Goal: Task Accomplishment & Management: Manage account settings

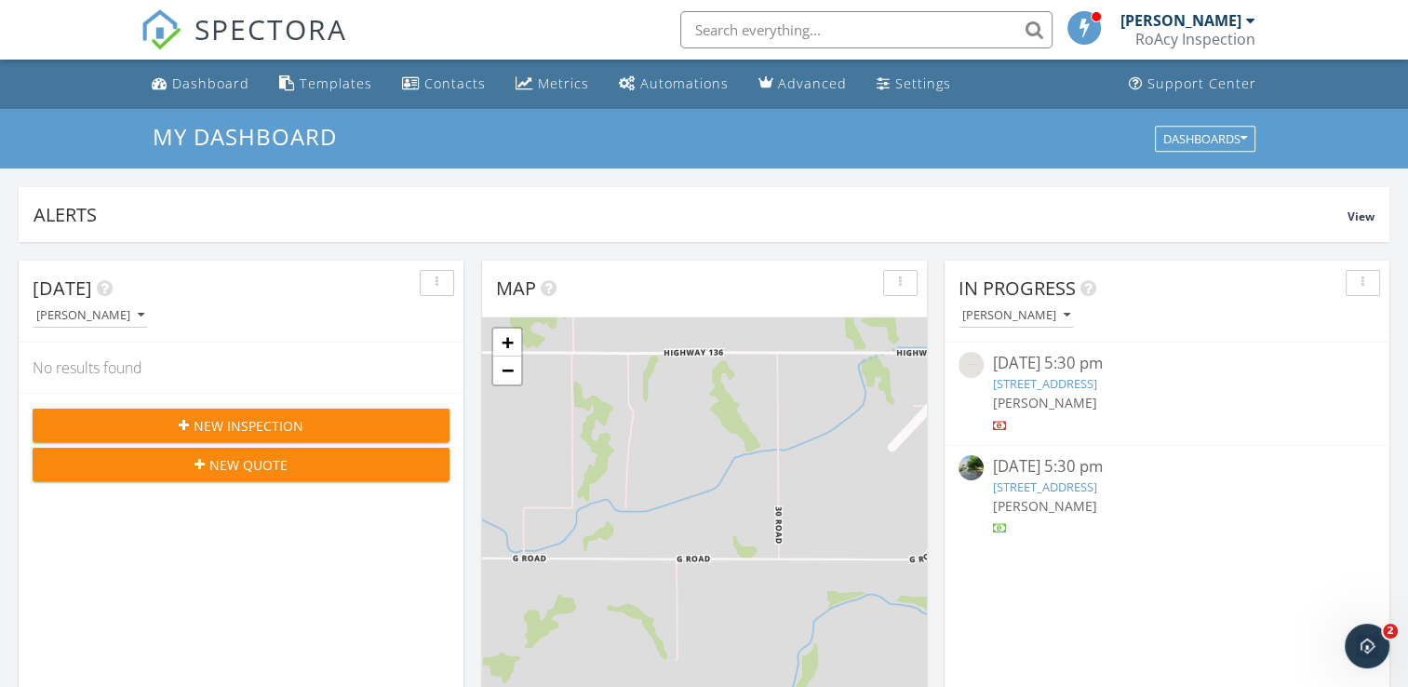
click at [1066, 359] on div "09/24/25 5:30 pm" at bounding box center [1166, 363] width 347 height 23
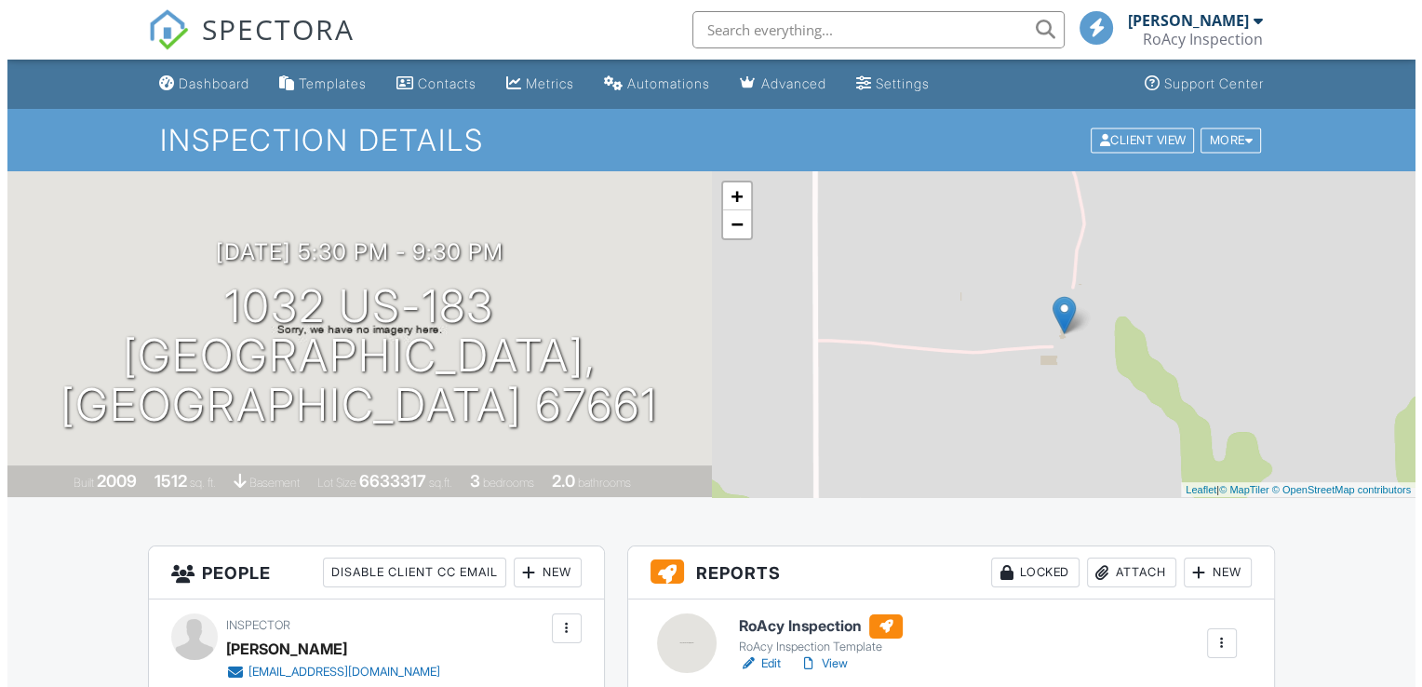
scroll to position [493, 0]
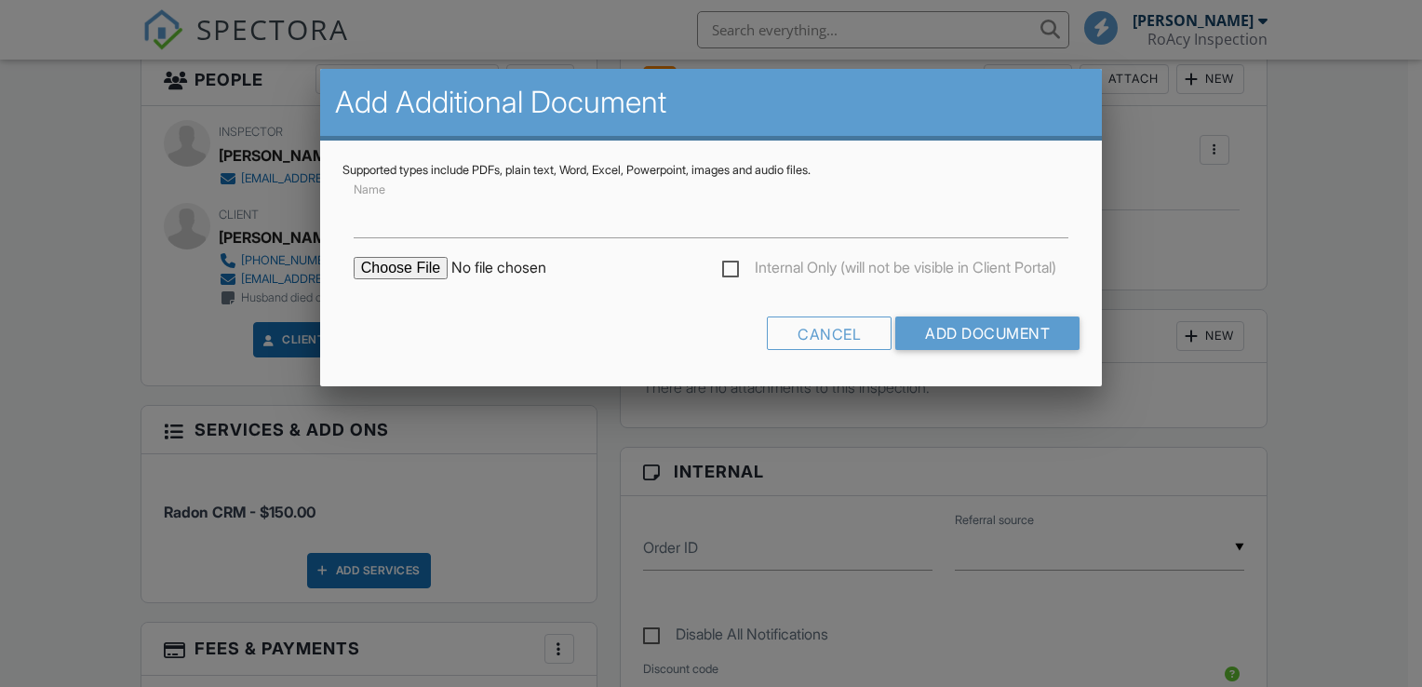
click at [386, 270] on input "file" at bounding box center [512, 268] width 316 height 22
type input "C:\fakepath\1032 Highway 183 Phillipsburg KS.pdf"
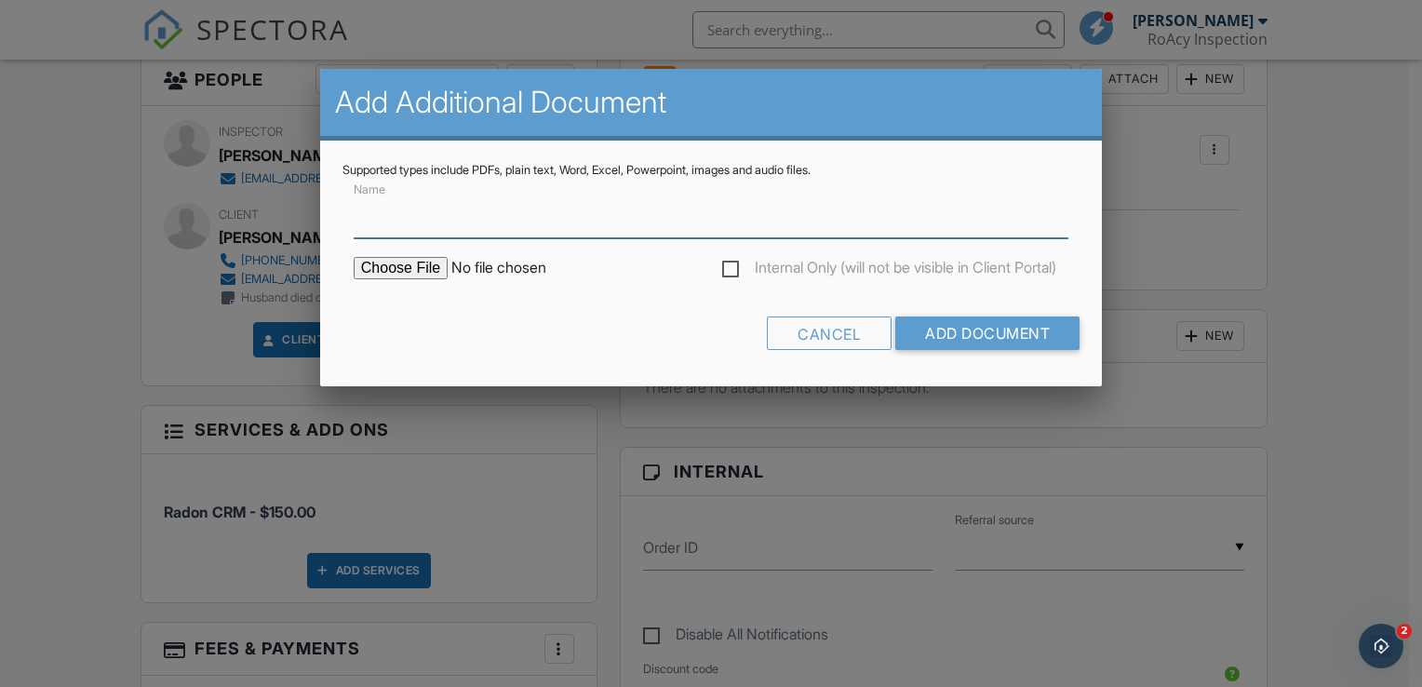
click at [540, 225] on input "Name" at bounding box center [711, 216] width 715 height 46
type input "1032 Highway 183 Phillipsburg KS"
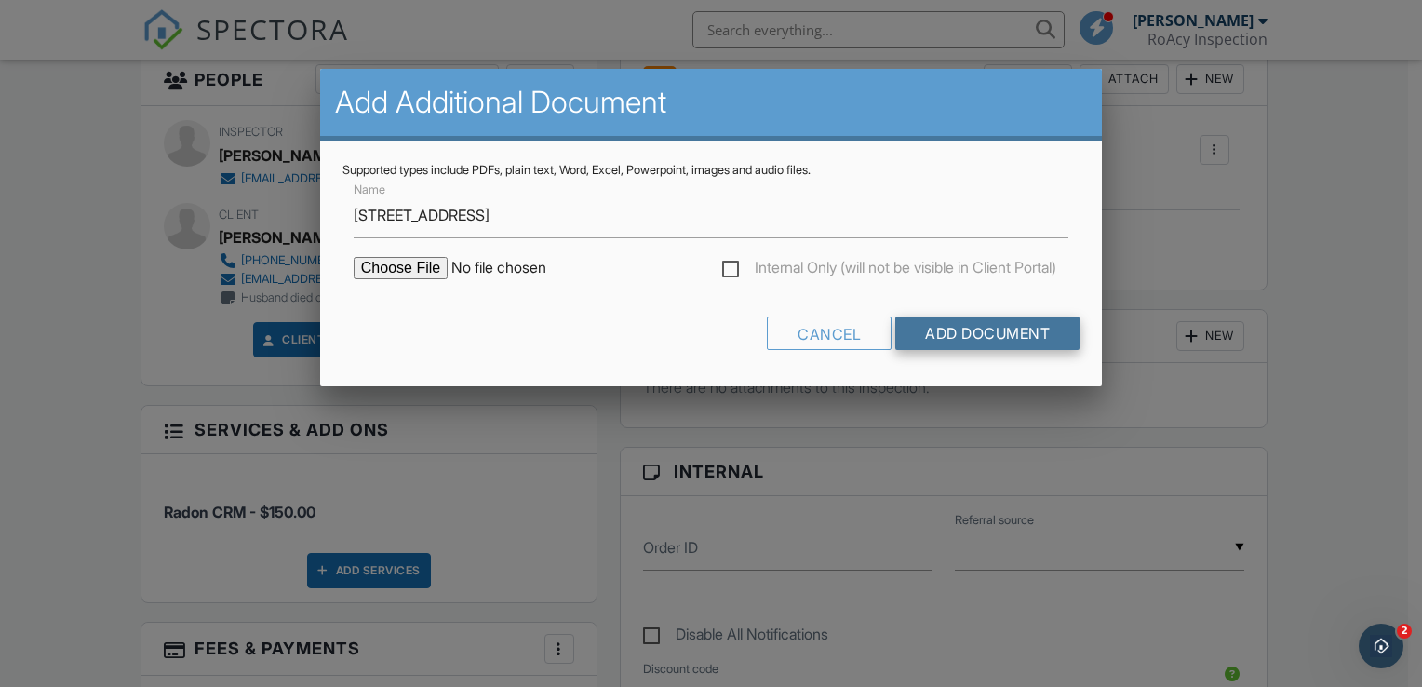
click at [983, 339] on input "Add Document" at bounding box center [987, 333] width 184 height 34
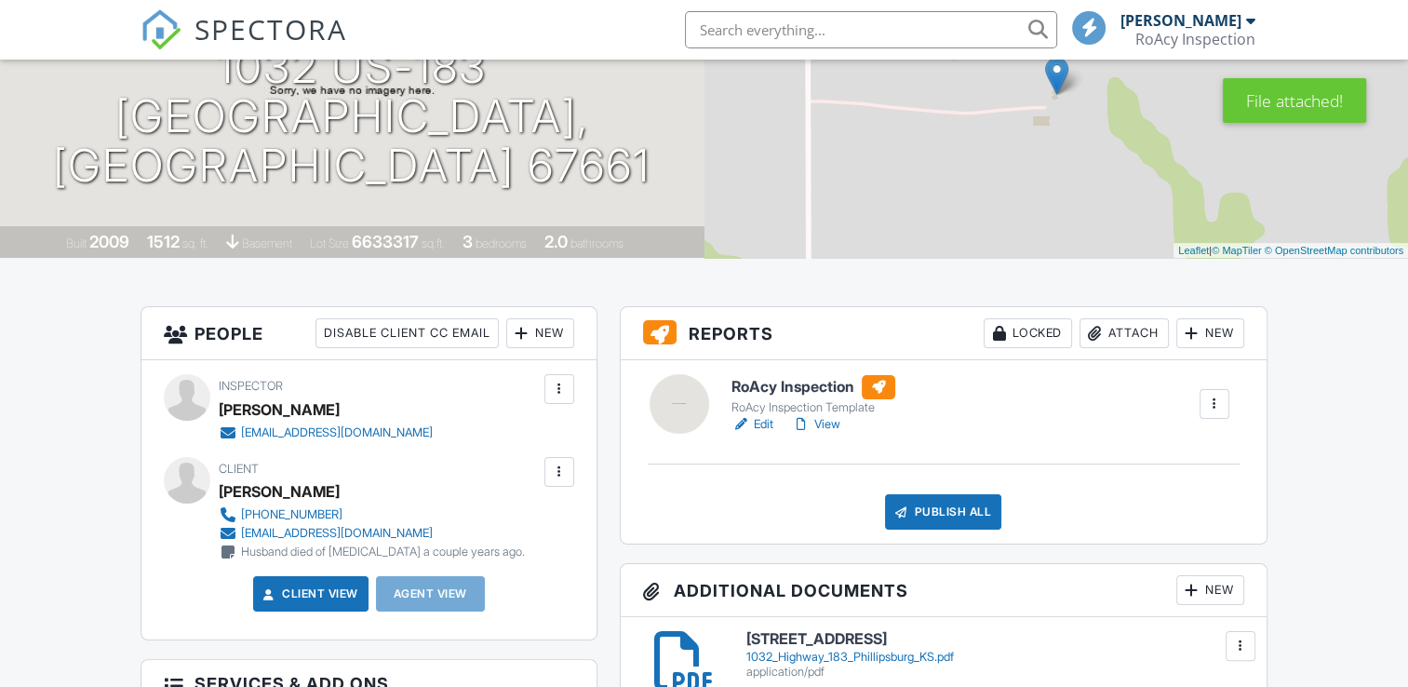
click at [809, 383] on h6 "RoAcy Inspection" at bounding box center [814, 387] width 164 height 24
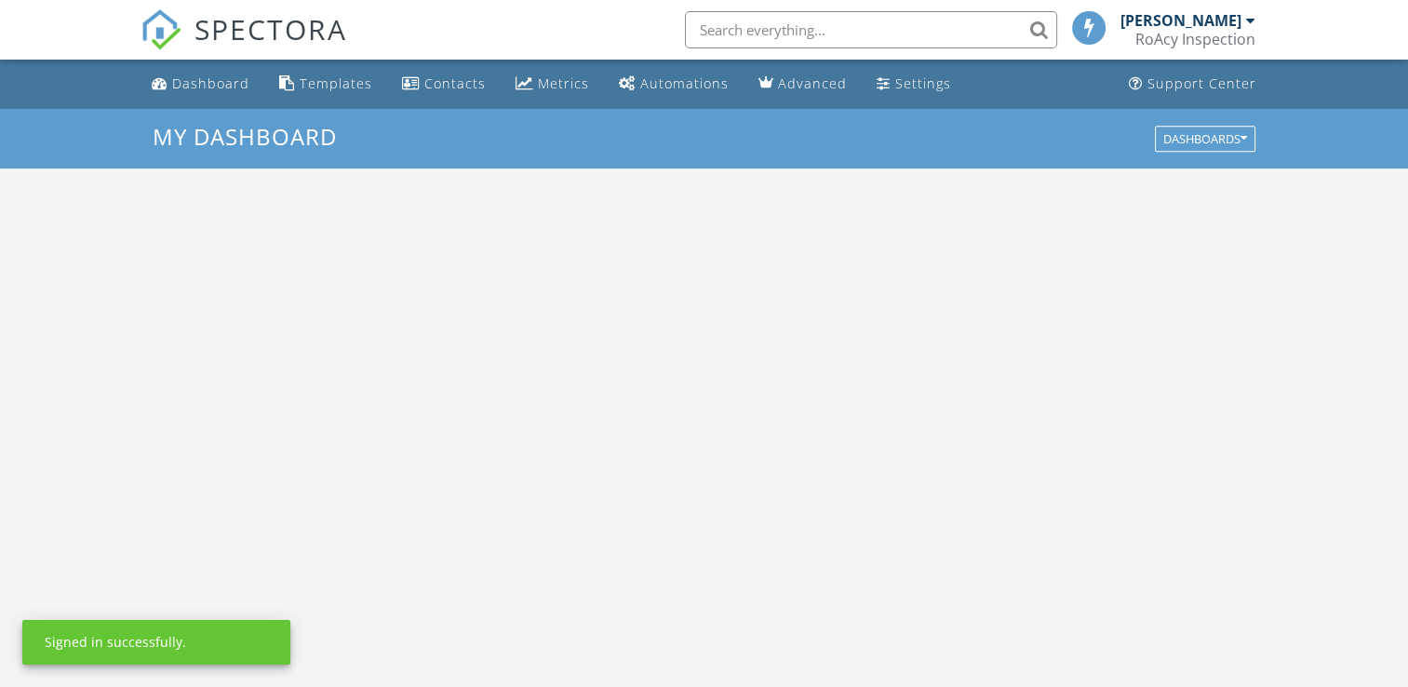
scroll to position [1723, 1437]
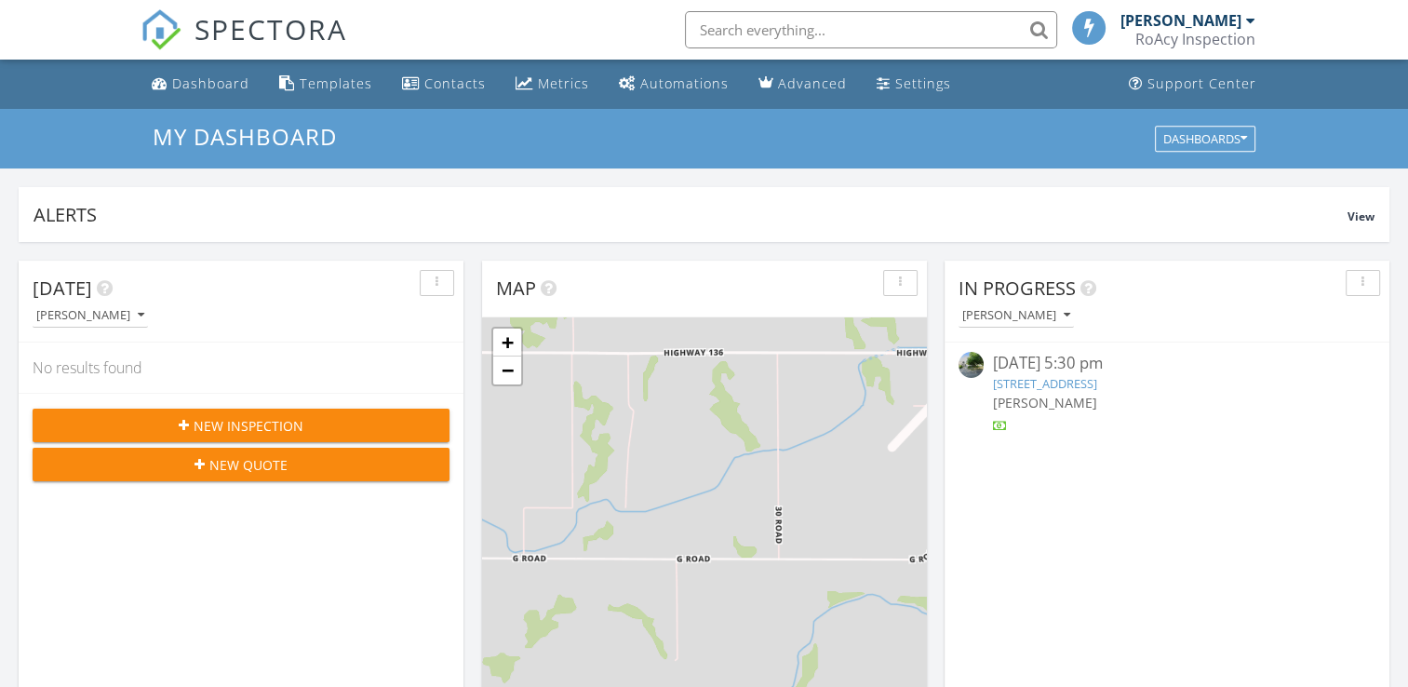
click at [1072, 364] on div "09/25/25 5:30 pm" at bounding box center [1166, 363] width 347 height 23
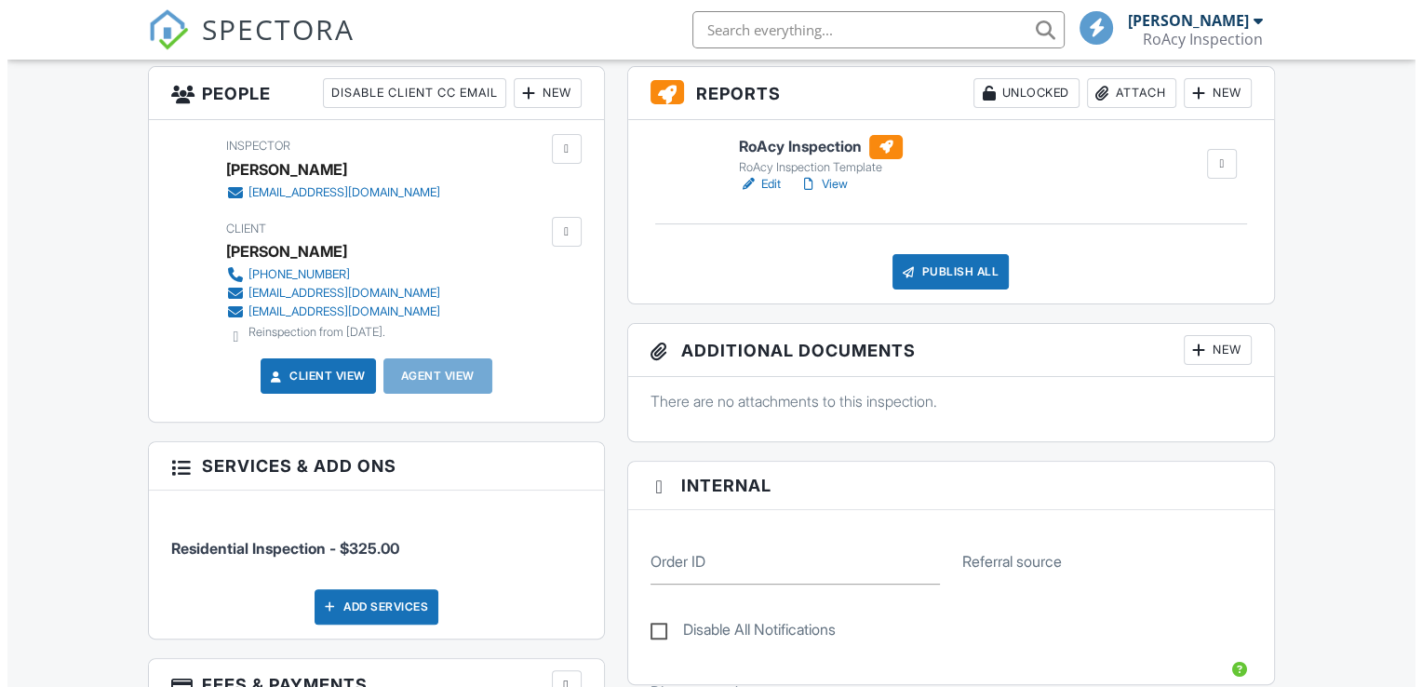
scroll to position [491, 0]
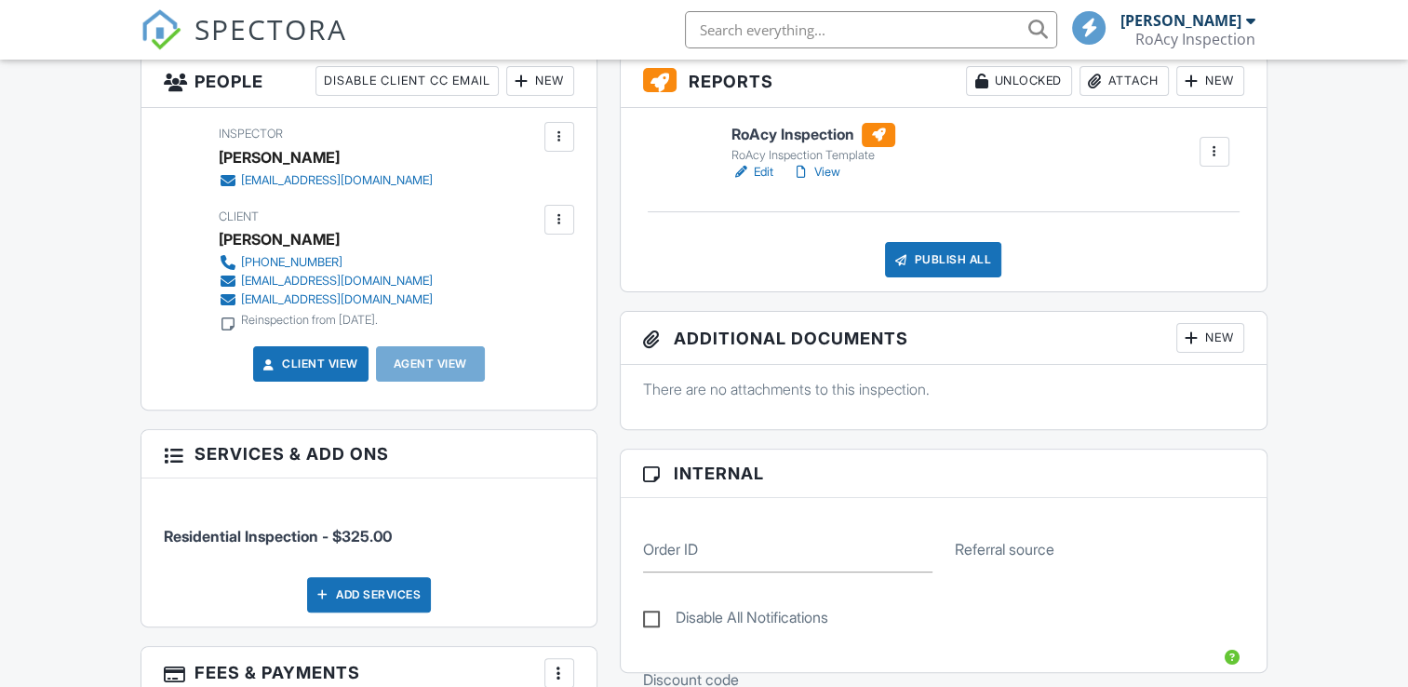
click at [1214, 336] on div "New" at bounding box center [1211, 338] width 68 height 30
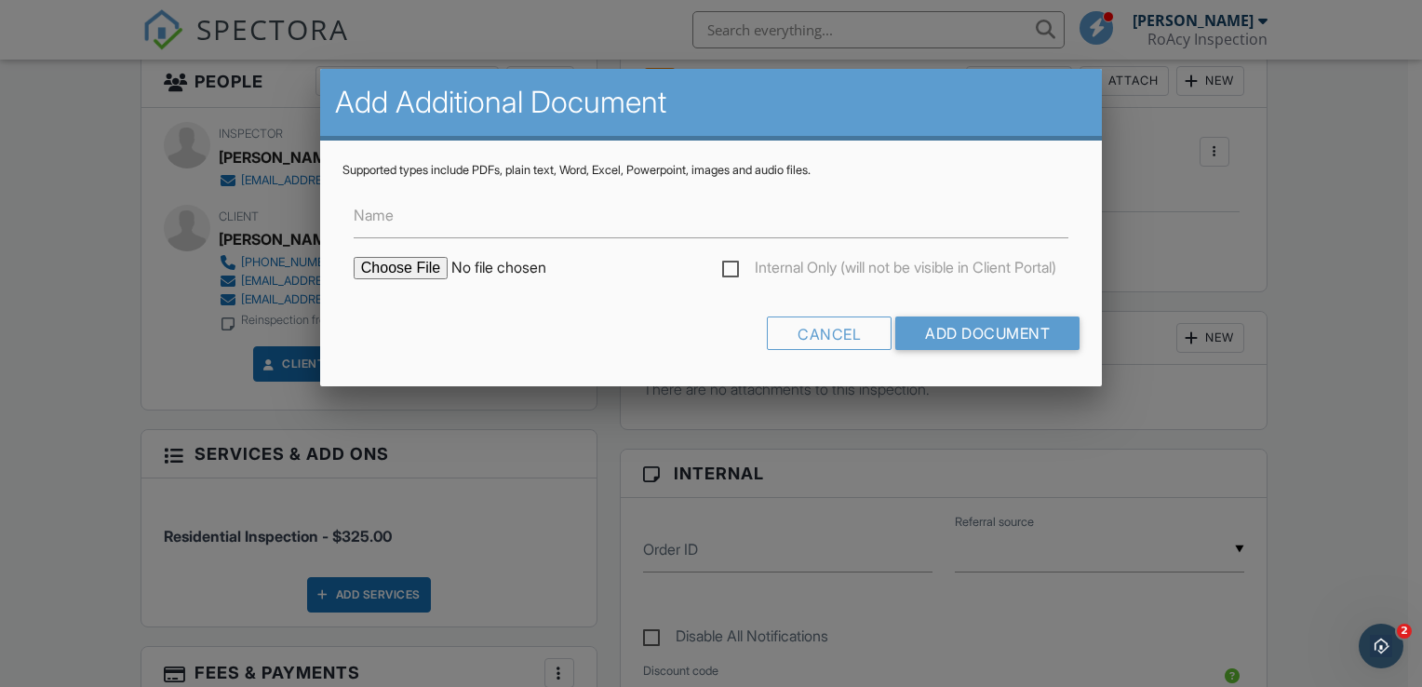
click at [407, 263] on input "file" at bounding box center [512, 268] width 316 height 22
type input "C:\fakepath\[STREET_ADDRESS]pdf"
click at [685, 219] on input "Name" at bounding box center [711, 216] width 715 height 46
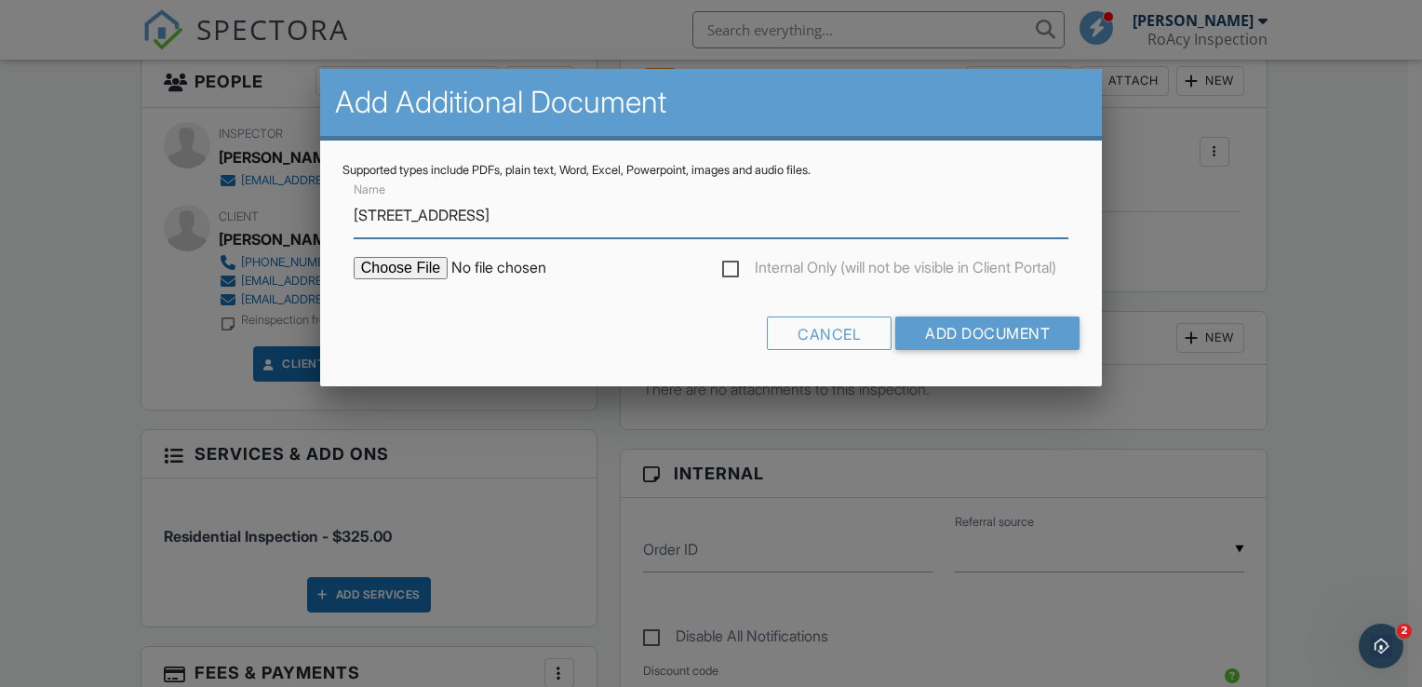
type input "[STREET_ADDRESS]"
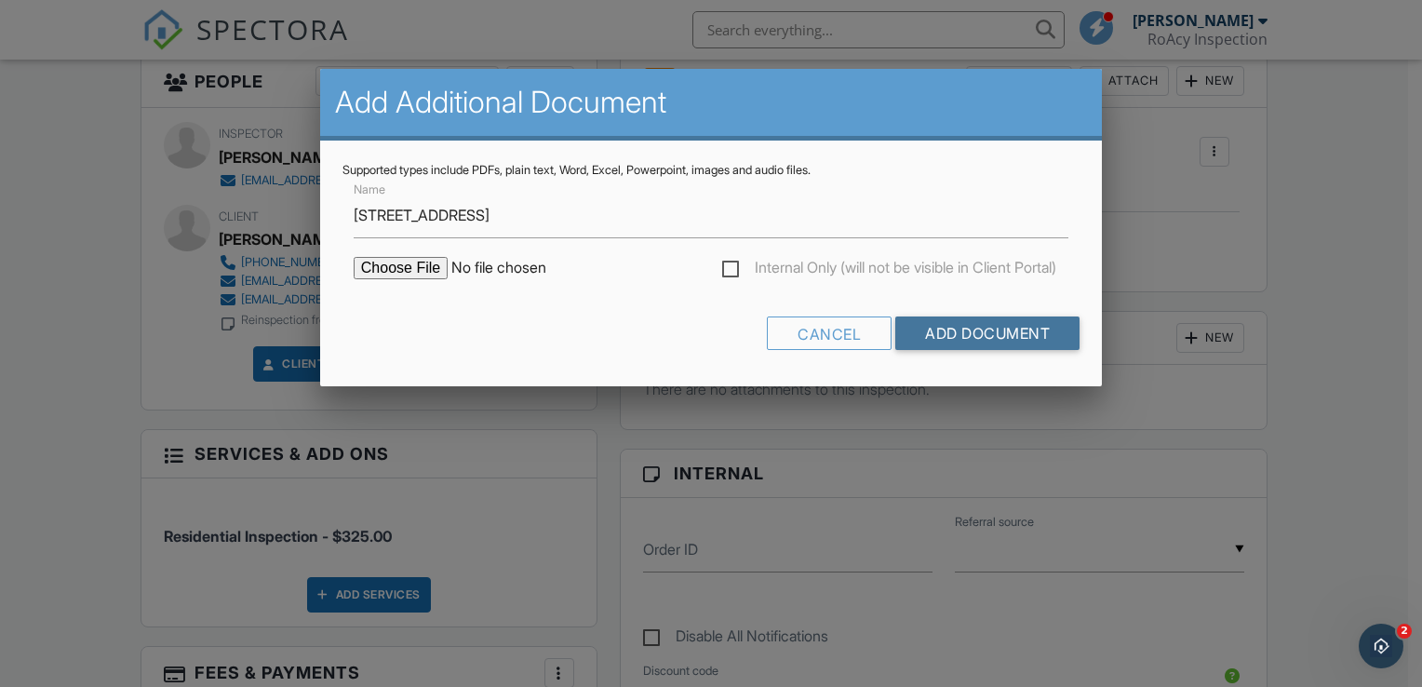
click at [961, 343] on input "Add Document" at bounding box center [987, 333] width 184 height 34
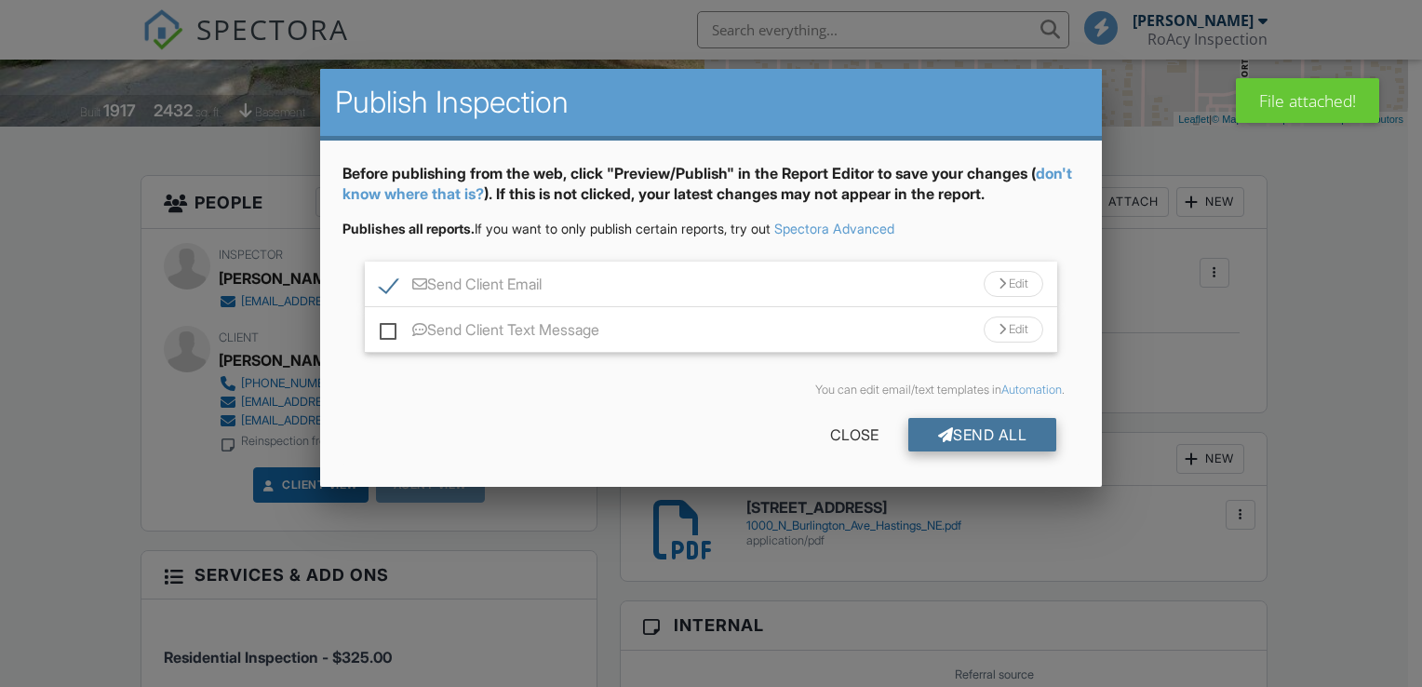
click at [990, 436] on div "Send All" at bounding box center [982, 435] width 149 height 34
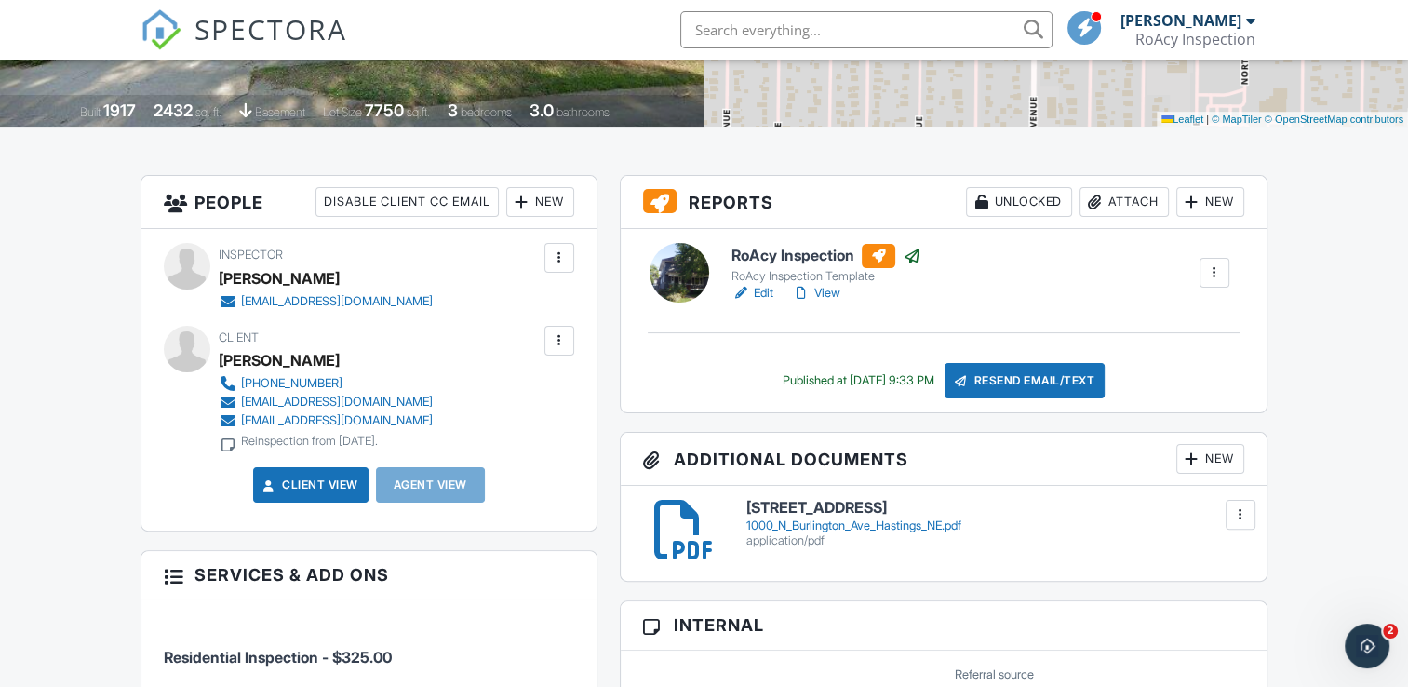
click at [1204, 34] on div "RoAcy Inspection" at bounding box center [1196, 39] width 120 height 19
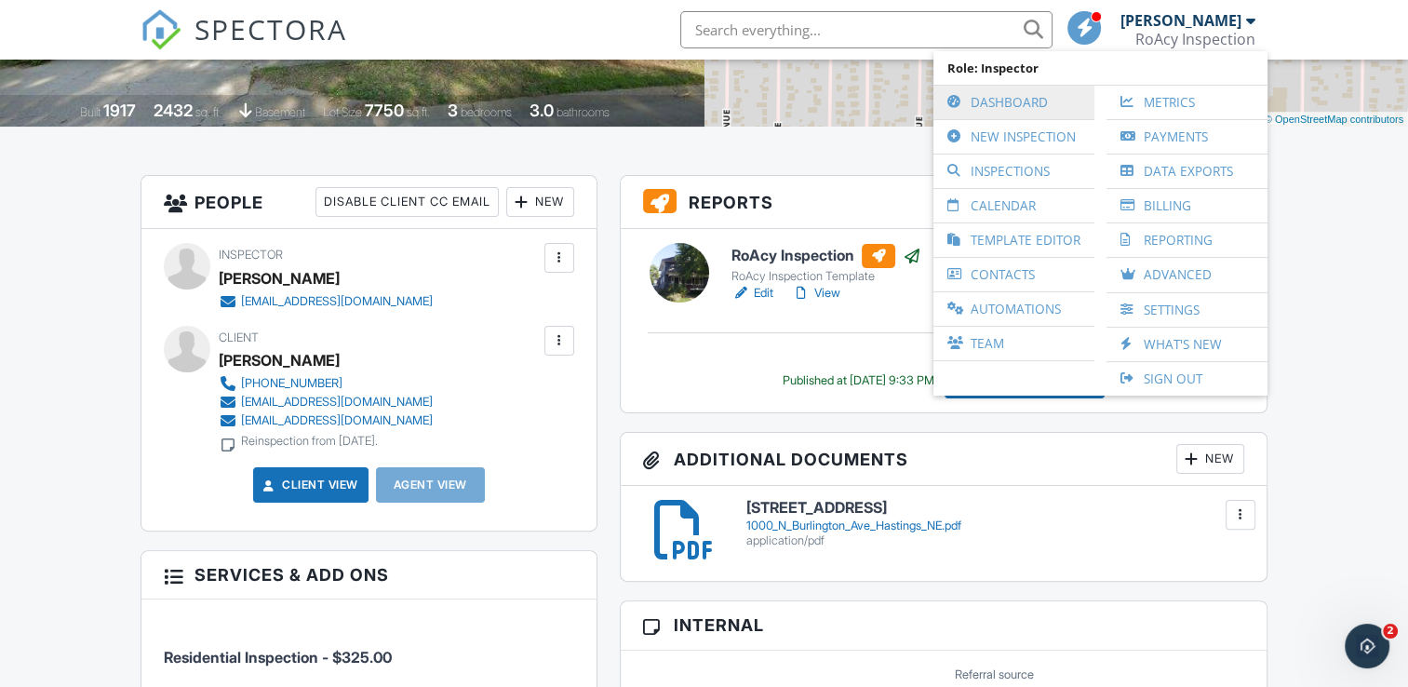
click at [1039, 109] on link "Dashboard" at bounding box center [1014, 103] width 142 height 34
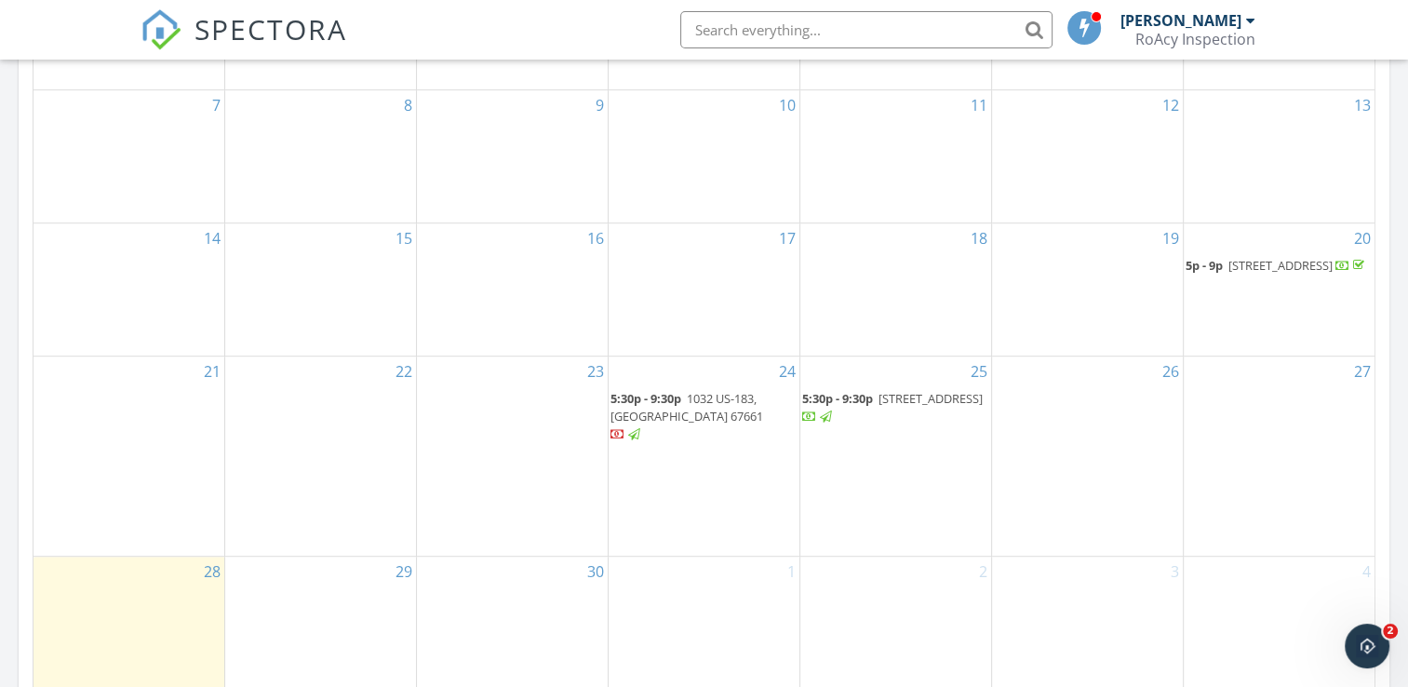
scroll to position [1024, 0]
click at [889, 403] on span "1000 N Burlington Ave, Hastings 68901" at bounding box center [931, 394] width 104 height 17
